Goal: Transaction & Acquisition: Book appointment/travel/reservation

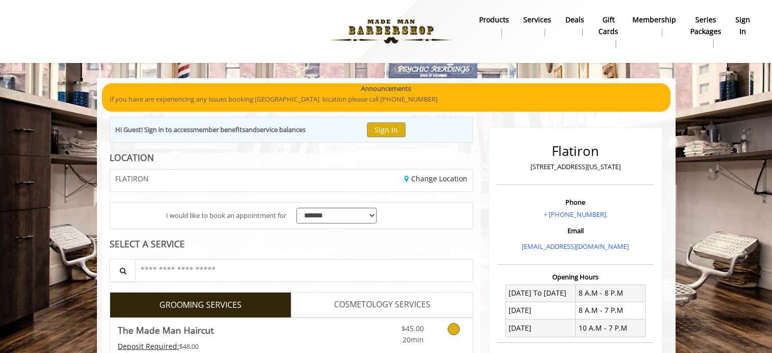
scroll to position [73, 0]
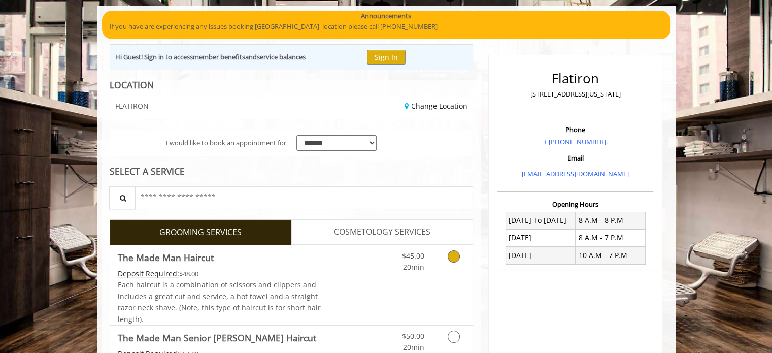
click at [453, 264] on link "Grooming services" at bounding box center [452, 259] width 26 height 28
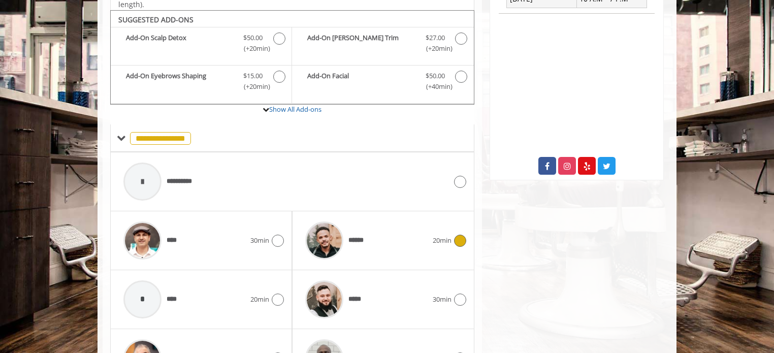
scroll to position [338, 0]
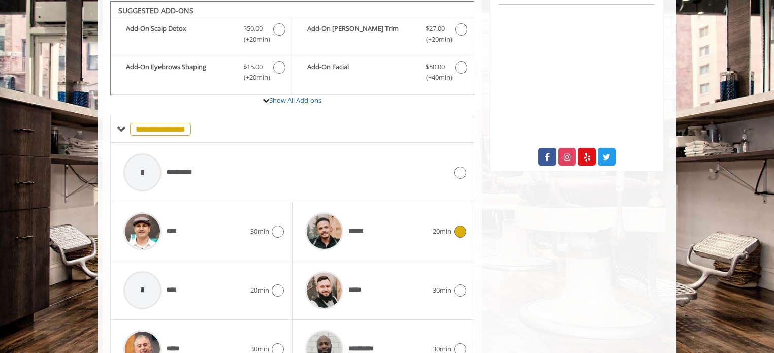
click at [425, 236] on div "******" at bounding box center [366, 231] width 132 height 48
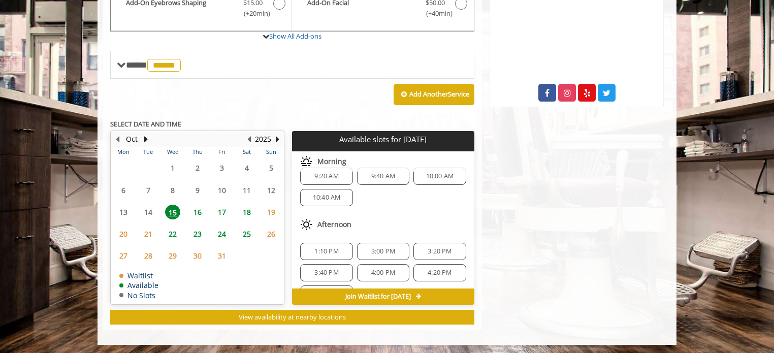
scroll to position [0, 0]
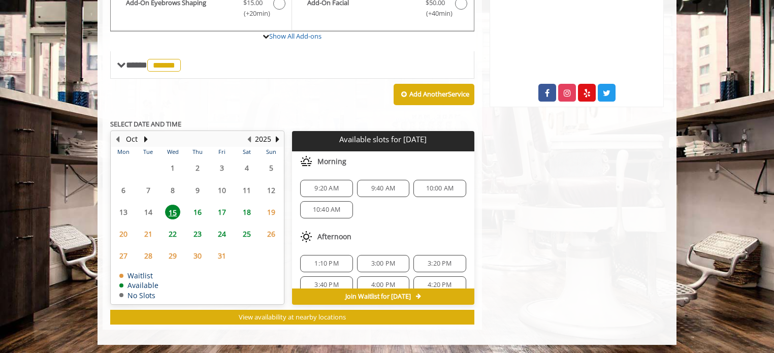
click at [556, 306] on div "Flatiron 10 E 23rd Street, New York Phone + (917) 475-1765. Email info@mademanb…" at bounding box center [576, 22] width 189 height 615
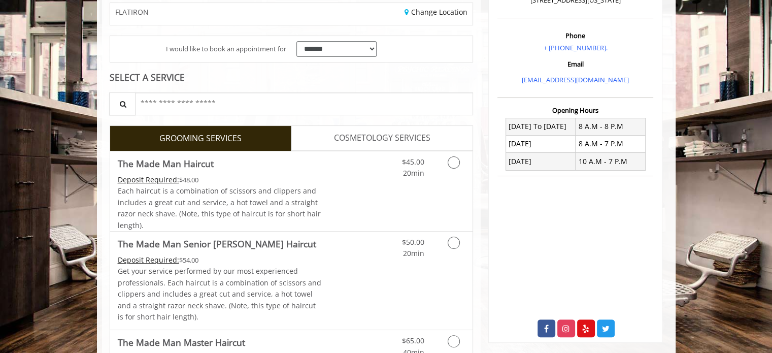
scroll to position [173, 0]
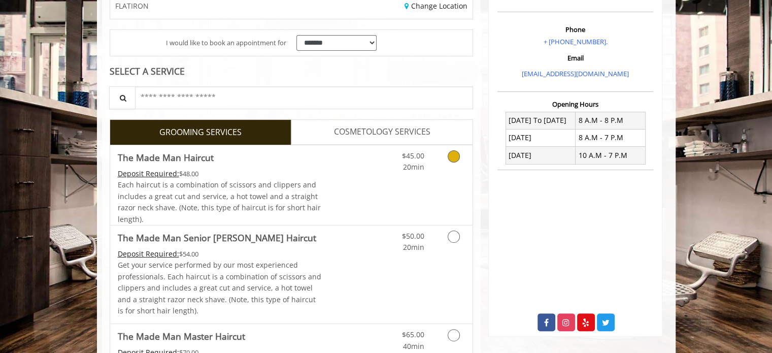
click at [464, 164] on link "Grooming services" at bounding box center [452, 159] width 26 height 28
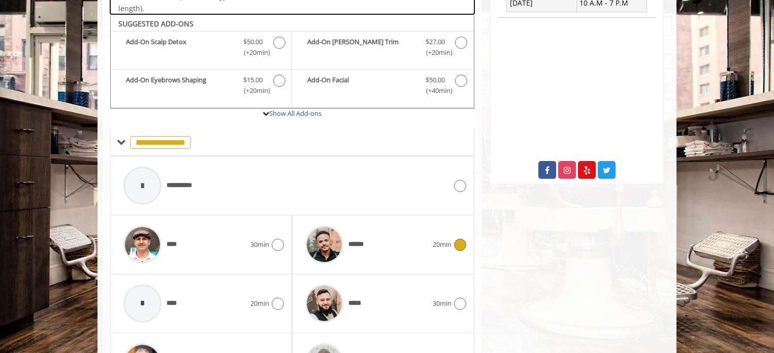
scroll to position [338, 0]
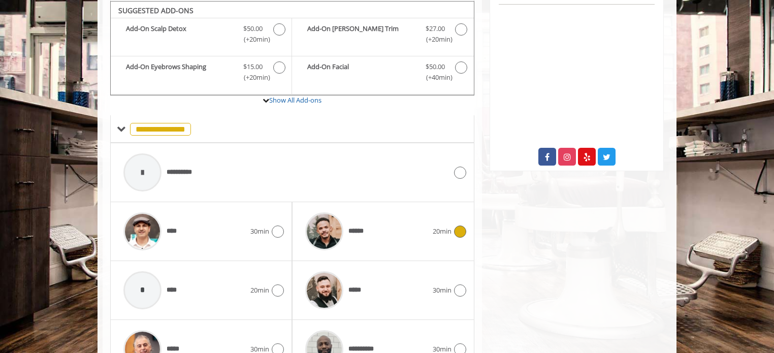
click at [437, 226] on span "20min" at bounding box center [442, 231] width 19 height 11
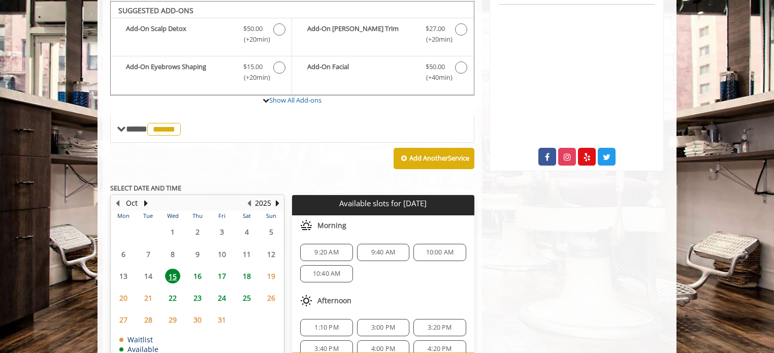
scroll to position [339, 0]
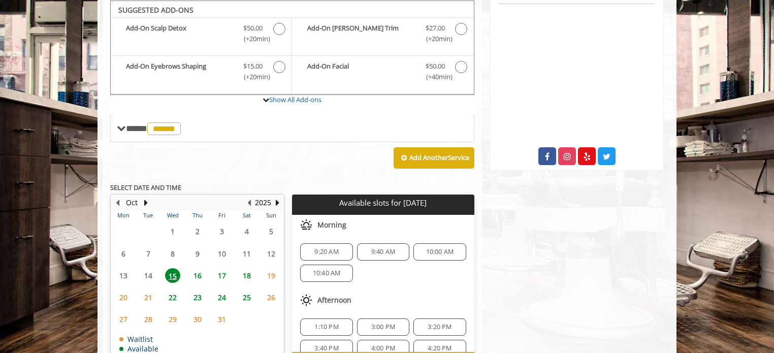
click at [326, 275] on span "10:40 AM" at bounding box center [327, 273] width 28 height 8
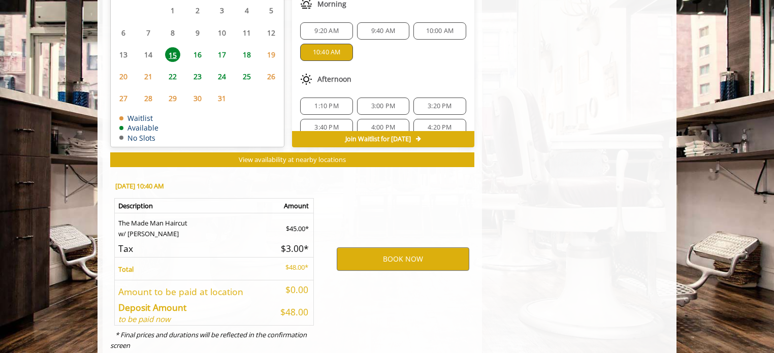
scroll to position [585, 0]
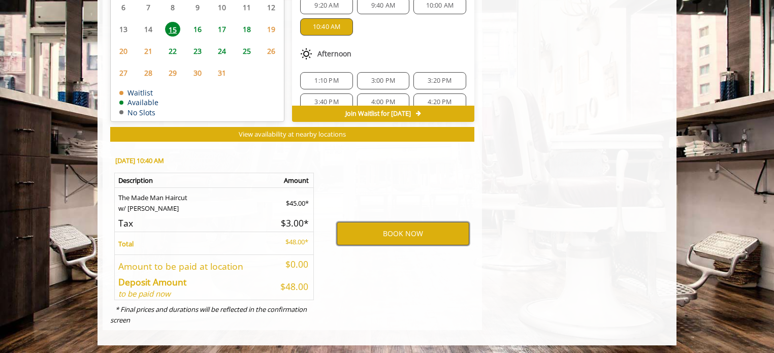
click at [417, 239] on button "BOOK NOW" at bounding box center [403, 233] width 133 height 23
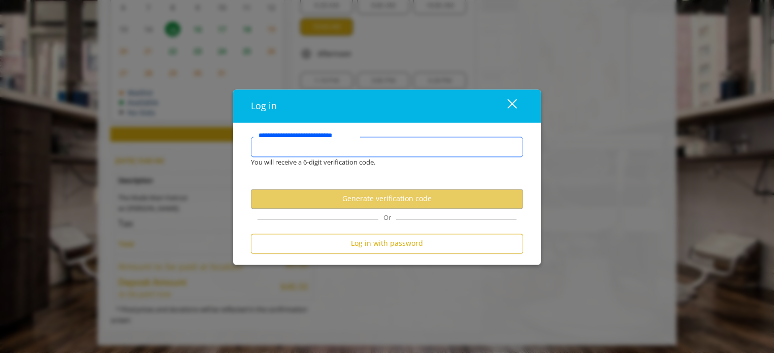
click at [389, 142] on input "**********" at bounding box center [387, 147] width 272 height 20
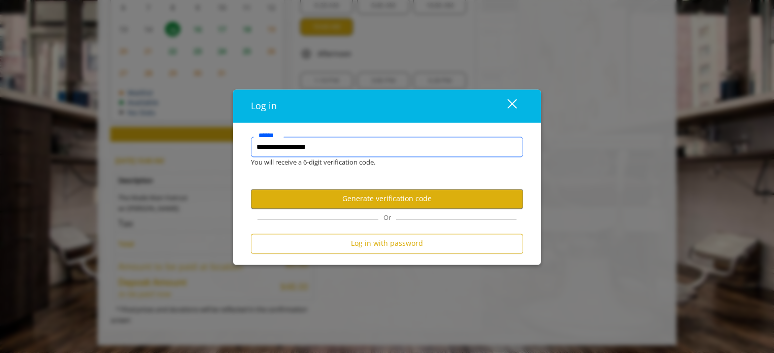
type input "**********"
click at [415, 195] on button "Generate verification code" at bounding box center [387, 199] width 272 height 20
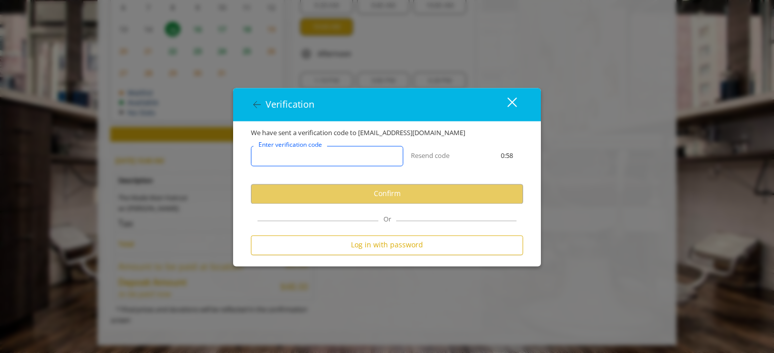
click at [370, 160] on input "Enter verification code" at bounding box center [327, 156] width 152 height 20
type input "******"
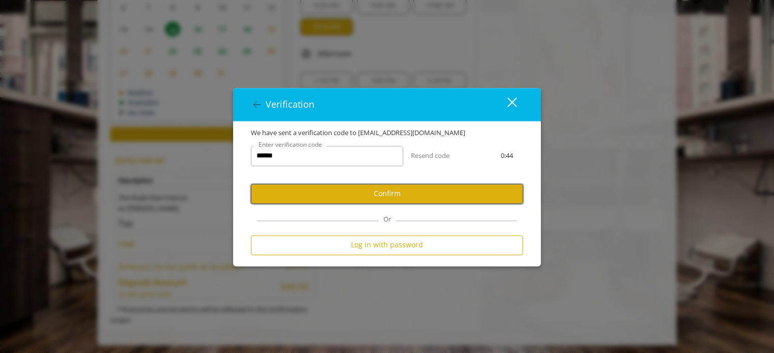
click at [382, 191] on button "Confirm" at bounding box center [387, 194] width 272 height 20
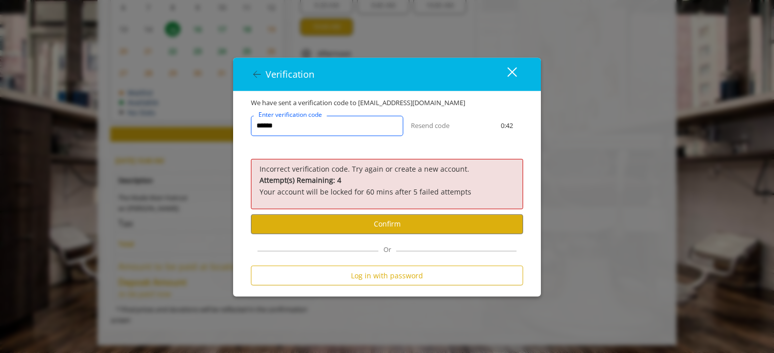
drag, startPoint x: 342, startPoint y: 132, endPoint x: 179, endPoint y: 129, distance: 162.5
click at [179, 129] on div "Verification close We have sent a verification code to [EMAIL_ADDRESS][DOMAIN_N…" at bounding box center [387, 176] width 774 height 353
type input "******"
click at [456, 215] on button "Confirm" at bounding box center [387, 224] width 272 height 20
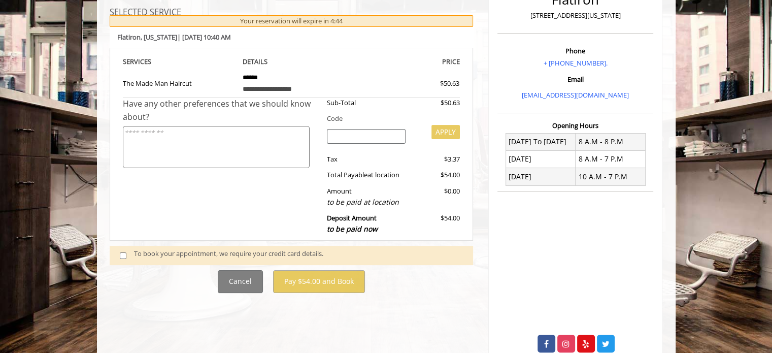
scroll to position [150, 0]
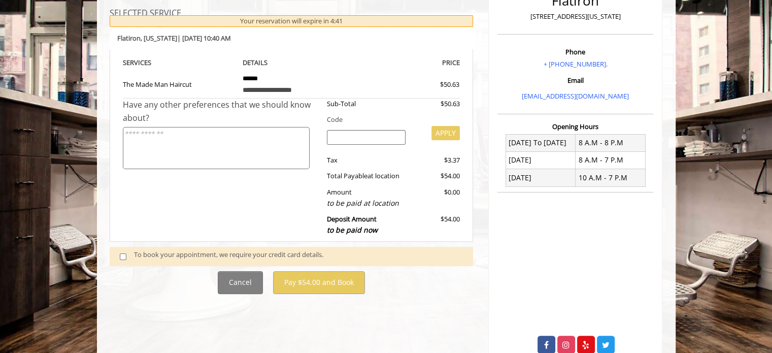
click at [251, 252] on div "To book your appointment, we require your credit card details." at bounding box center [298, 256] width 329 height 14
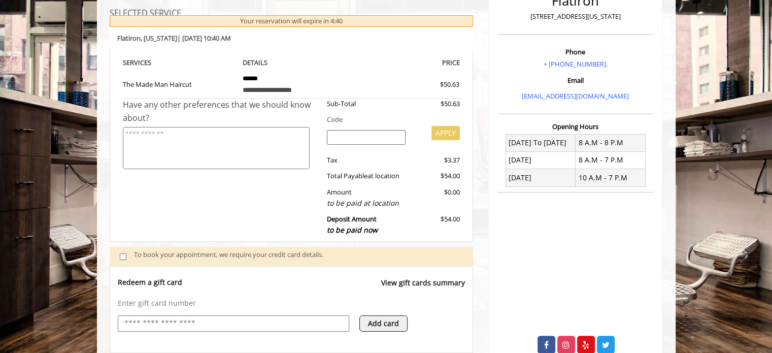
scroll to position [341, 0]
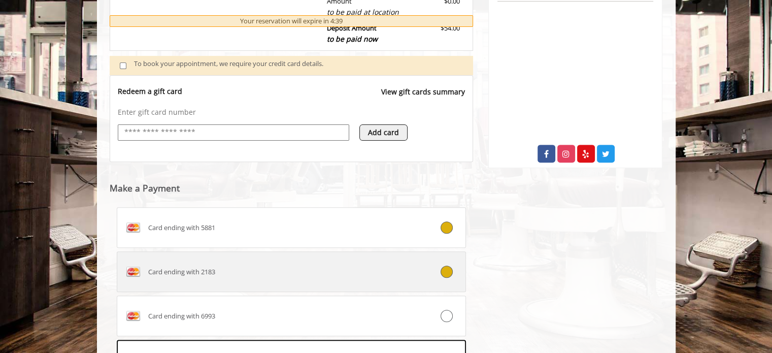
click at [265, 275] on div "Card ending with 2183" at bounding box center [262, 272] width 290 height 16
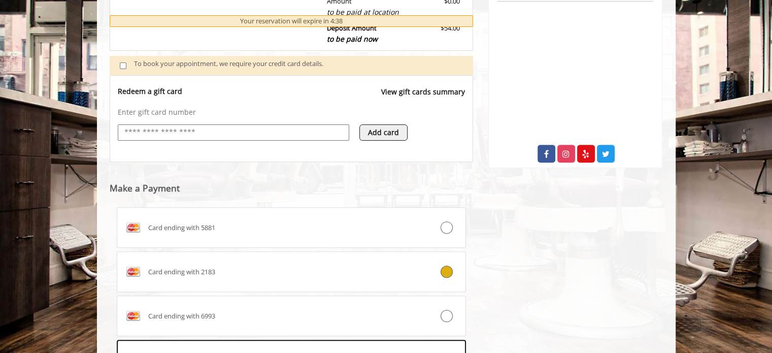
scroll to position [497, 0]
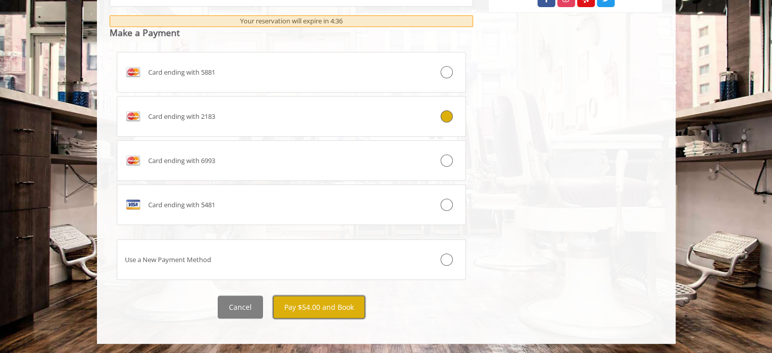
click at [326, 305] on button "Pay $54.00 and Book" at bounding box center [319, 307] width 92 height 23
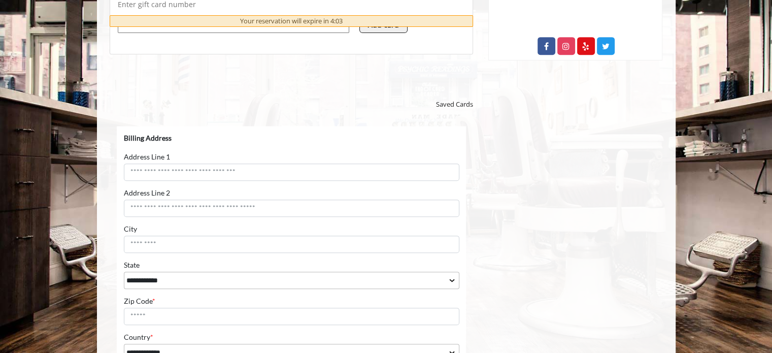
scroll to position [449, 0]
click at [448, 101] on span "Saved Cards" at bounding box center [454, 104] width 37 height 11
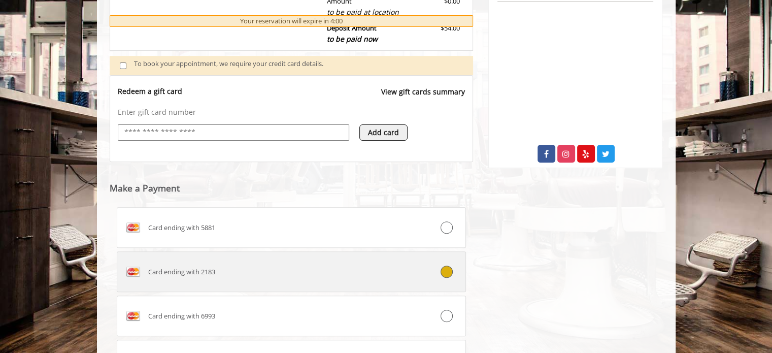
click at [310, 256] on label "Card ending with 2183" at bounding box center [292, 271] width 350 height 41
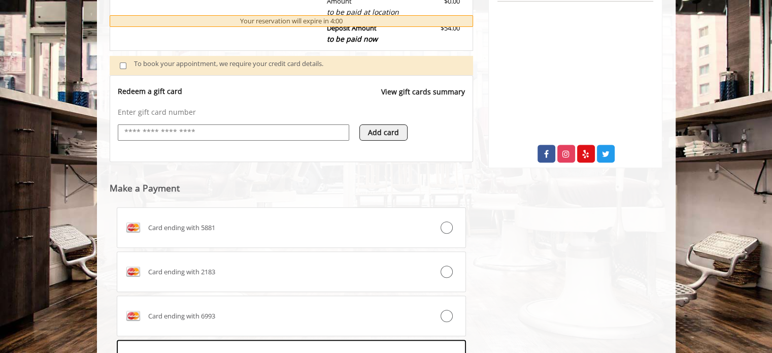
scroll to position [497, 0]
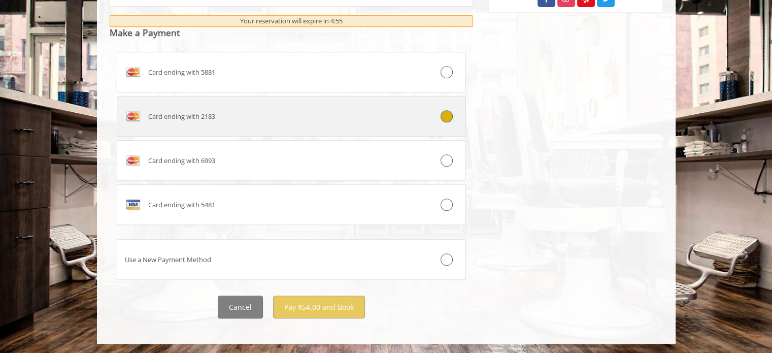
click at [366, 105] on label "Card ending with 2183" at bounding box center [292, 116] width 350 height 41
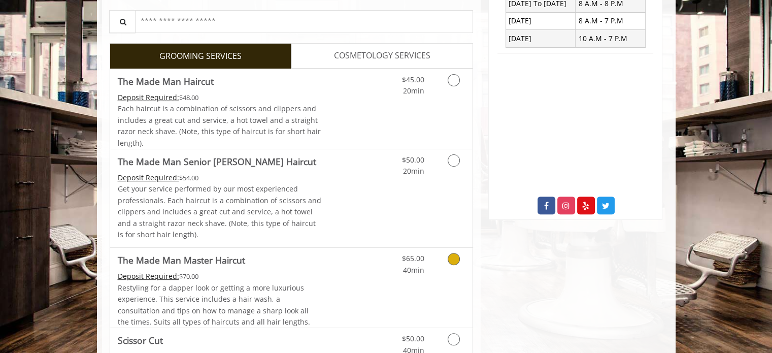
scroll to position [288, 0]
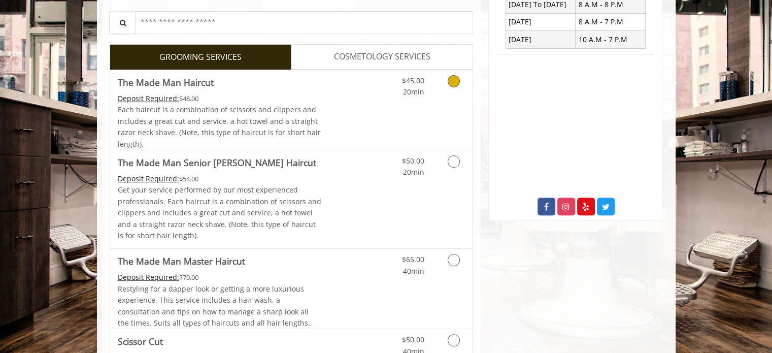
click at [448, 93] on link "Grooming services" at bounding box center [452, 84] width 26 height 28
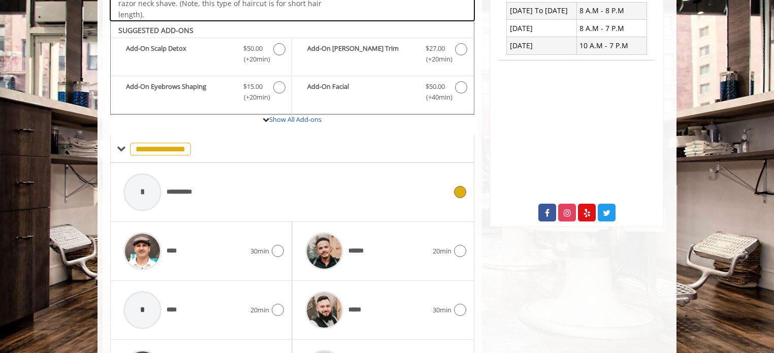
scroll to position [303, 0]
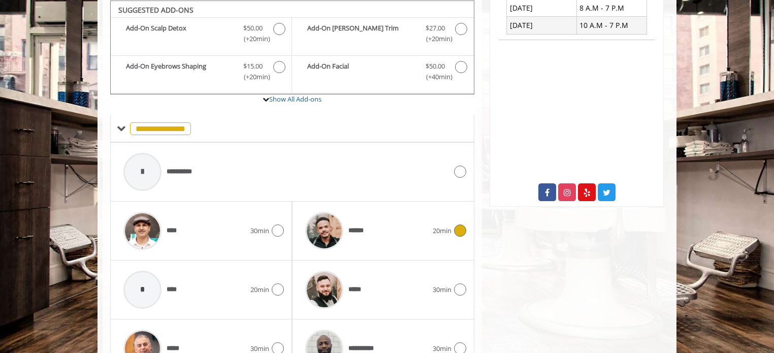
click at [414, 232] on div "******" at bounding box center [366, 231] width 132 height 48
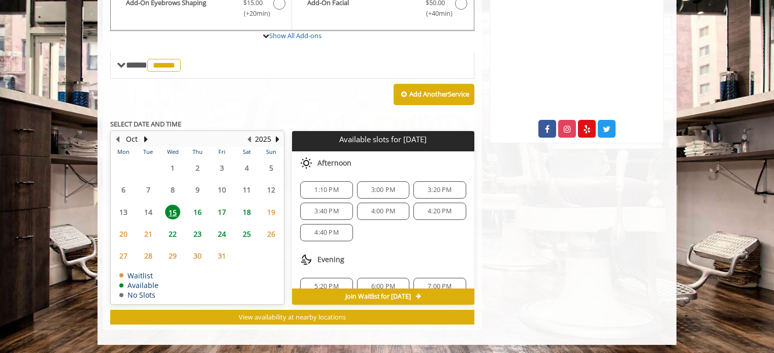
scroll to position [0, 0]
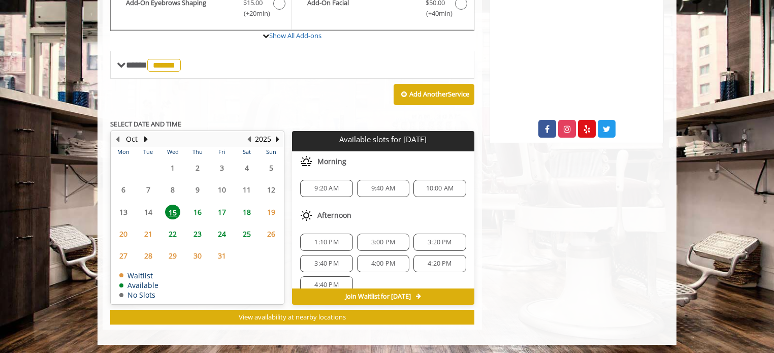
click at [439, 190] on span "10:00 AM" at bounding box center [440, 188] width 28 height 8
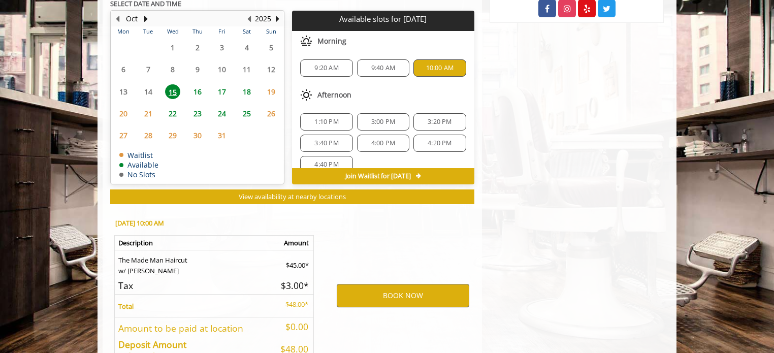
scroll to position [549, 0]
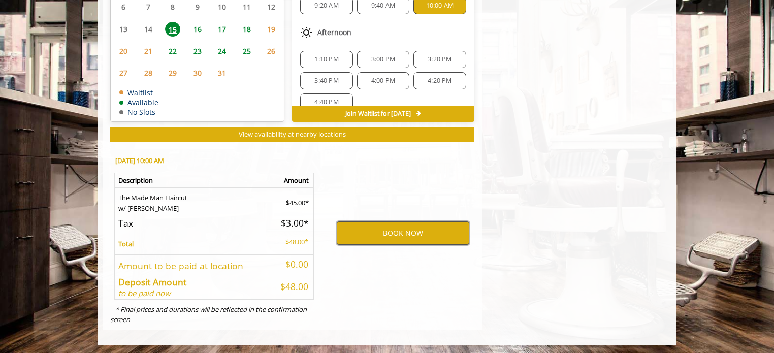
click at [414, 231] on button "BOOK NOW" at bounding box center [403, 232] width 133 height 23
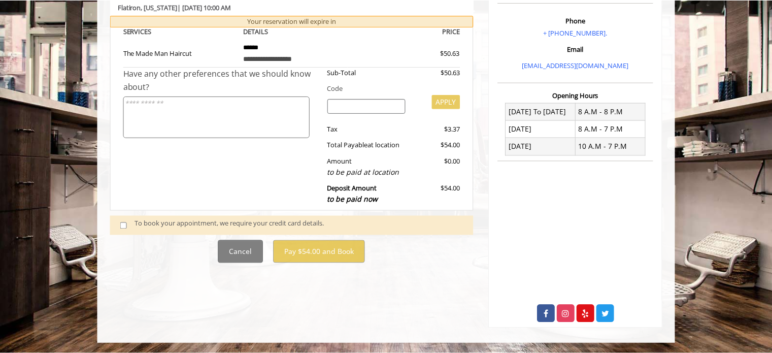
scroll to position [0, 0]
